Goal: Information Seeking & Learning: Compare options

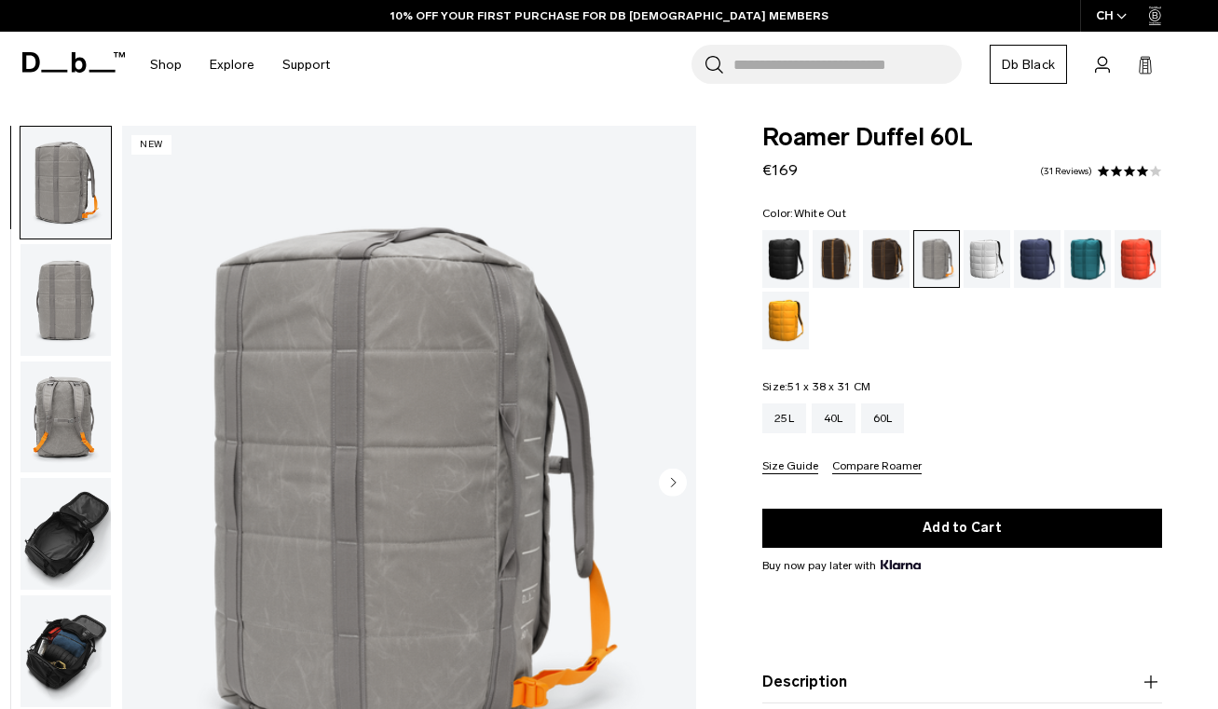
click at [973, 262] on div "White Out" at bounding box center [987, 259] width 48 height 58
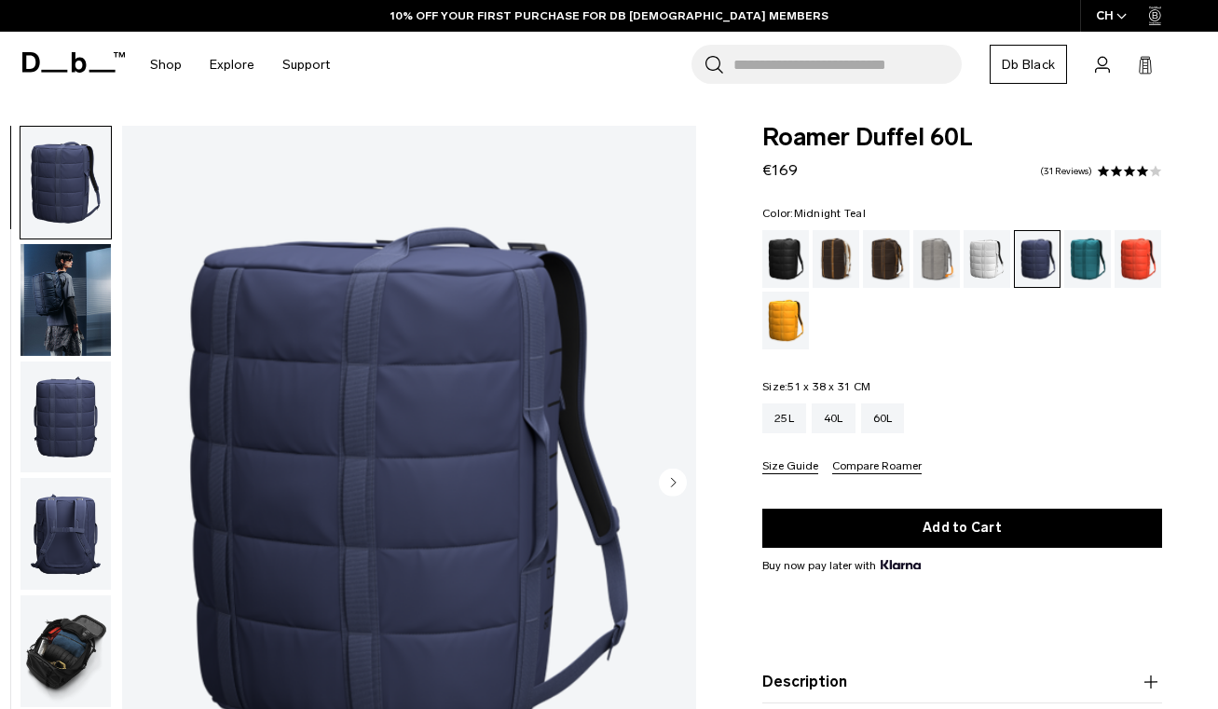
click at [1080, 265] on div "Midnight Teal" at bounding box center [1088, 259] width 48 height 58
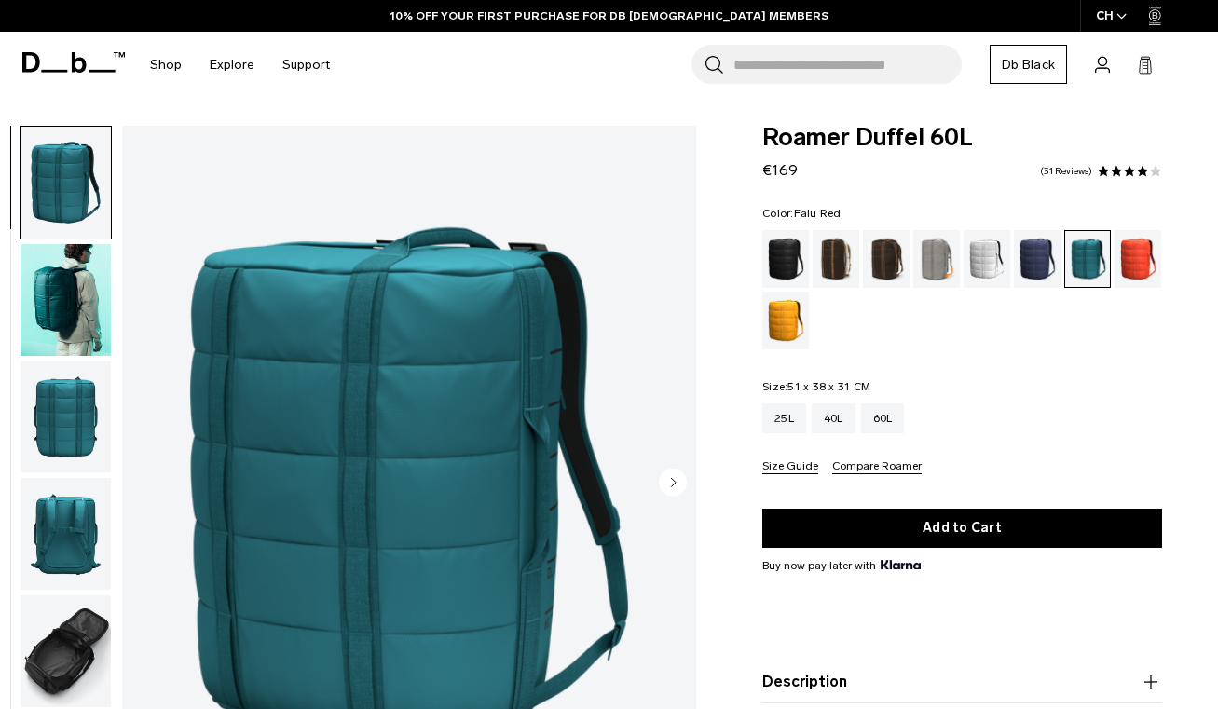
click at [1129, 271] on div "Falu Red" at bounding box center [1138, 259] width 48 height 58
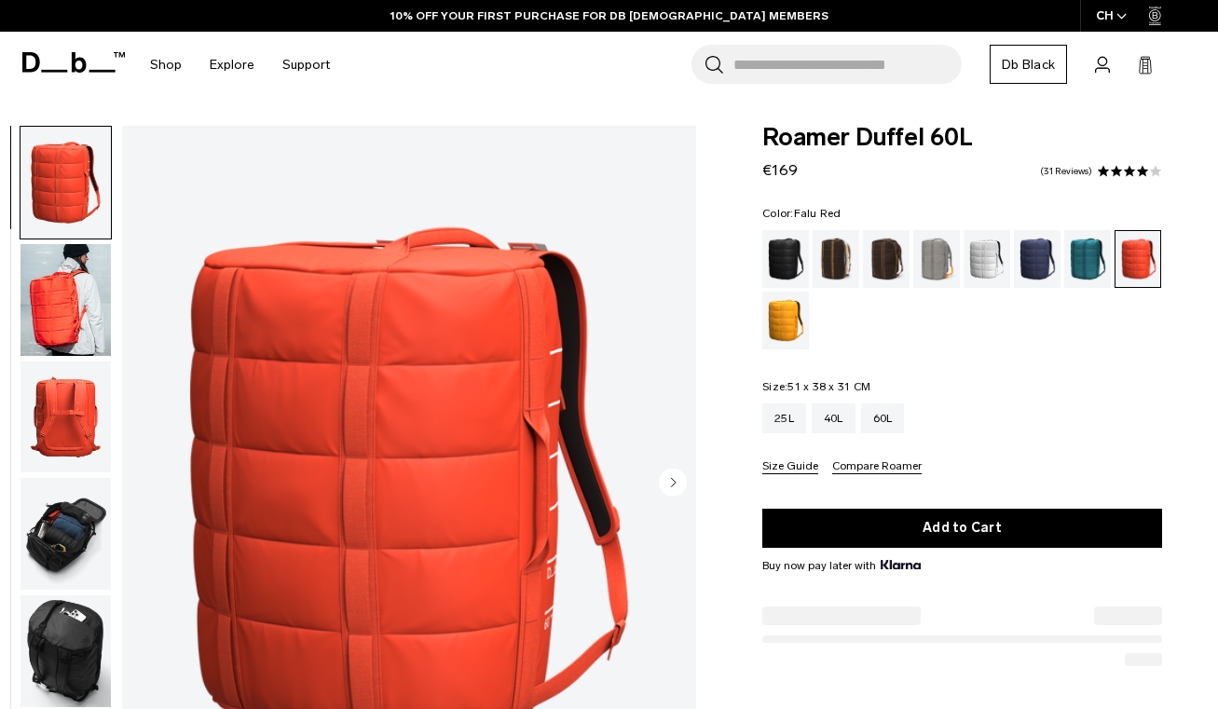
click at [793, 322] on div "Parhelion Orange" at bounding box center [786, 321] width 48 height 58
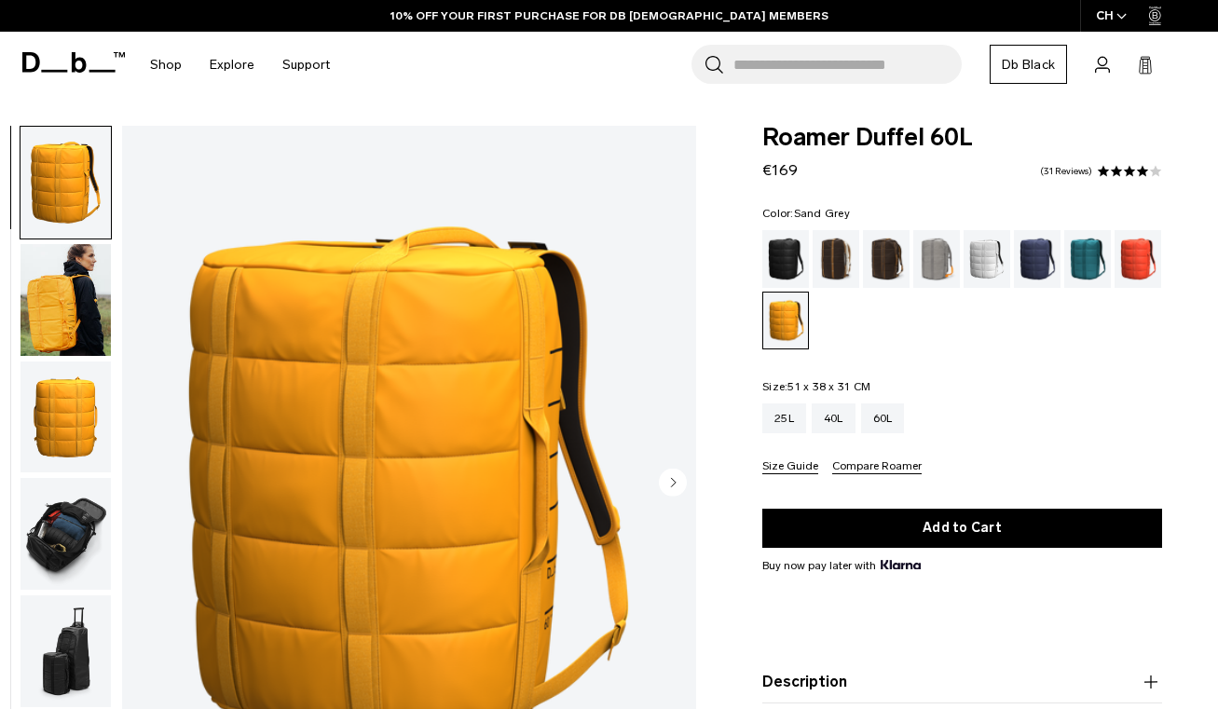
click at [939, 266] on div "Sand Grey" at bounding box center [937, 259] width 48 height 58
